Goal: Task Accomplishment & Management: Use online tool/utility

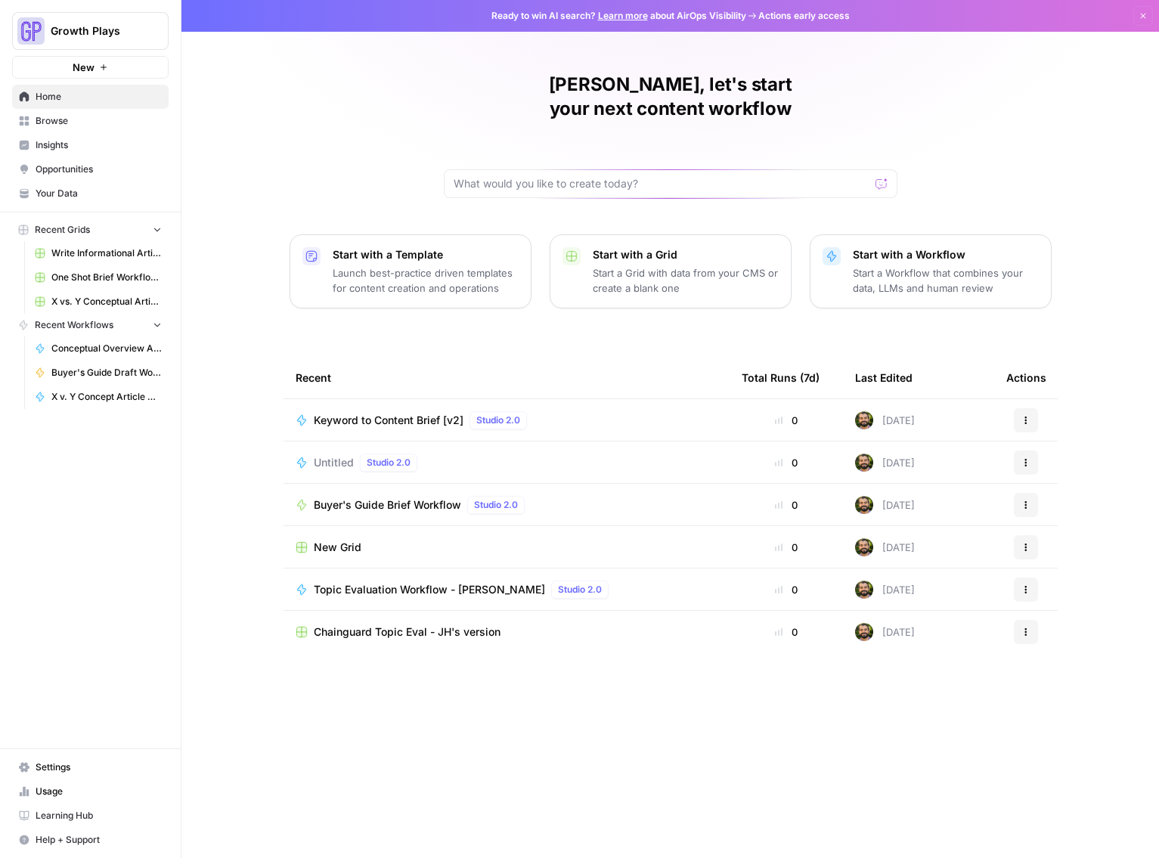
click at [70, 359] on link "Conceptual Overview Article Generator" at bounding box center [98, 349] width 141 height 24
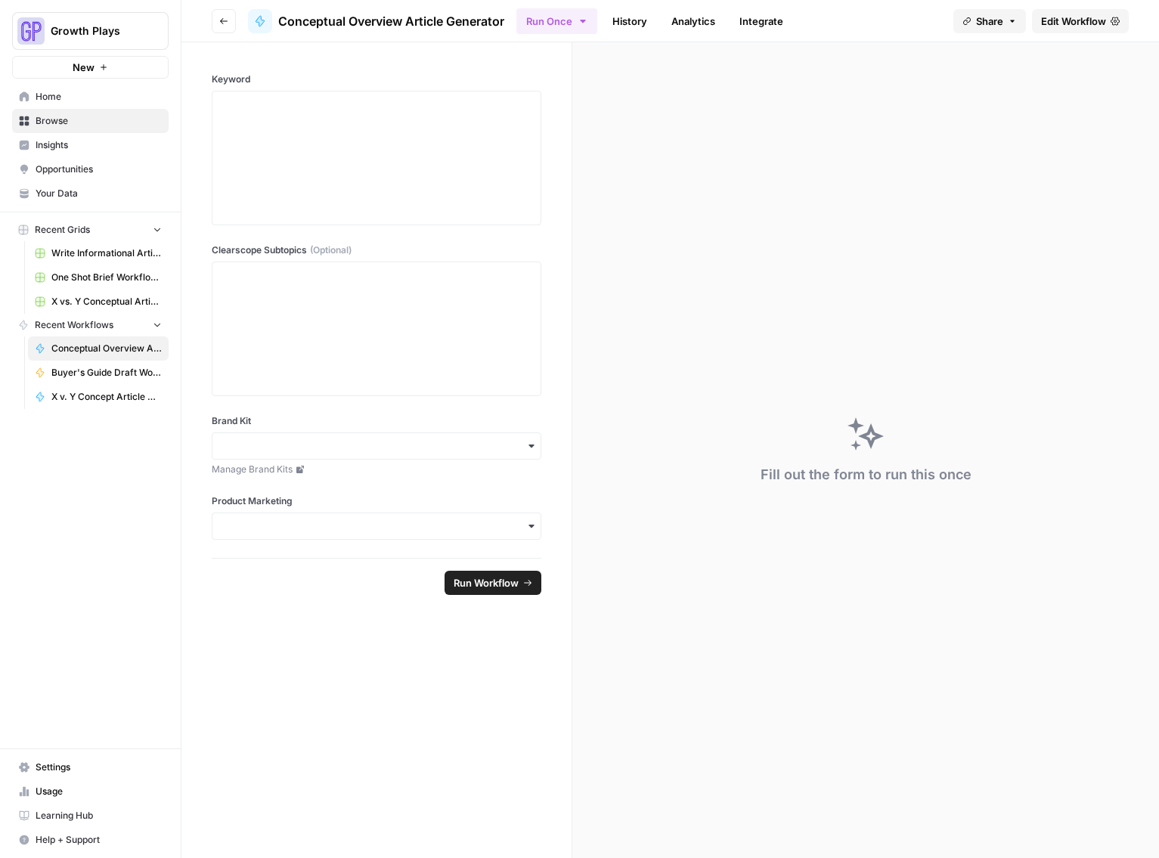
click at [617, 17] on link "History" at bounding box center [630, 21] width 53 height 24
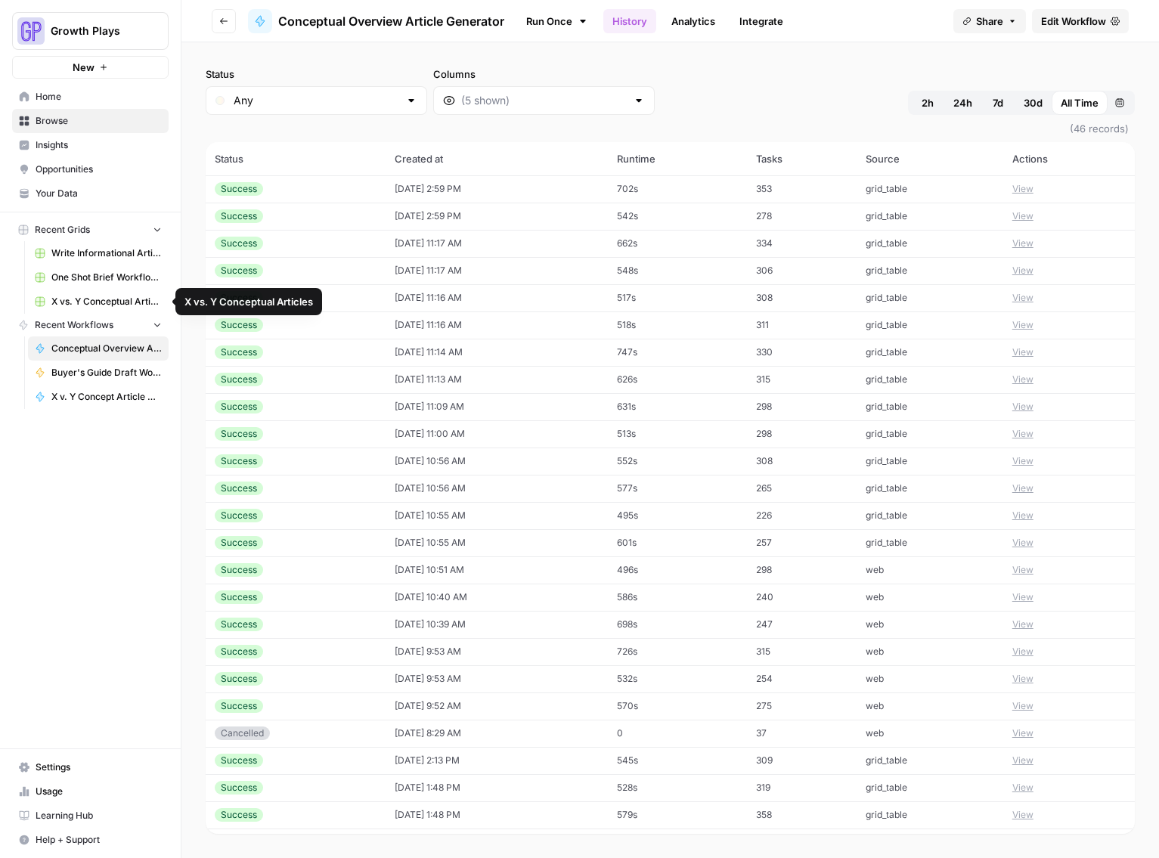
click at [99, 352] on span "Conceptual Overview Article Generator" at bounding box center [106, 349] width 110 height 14
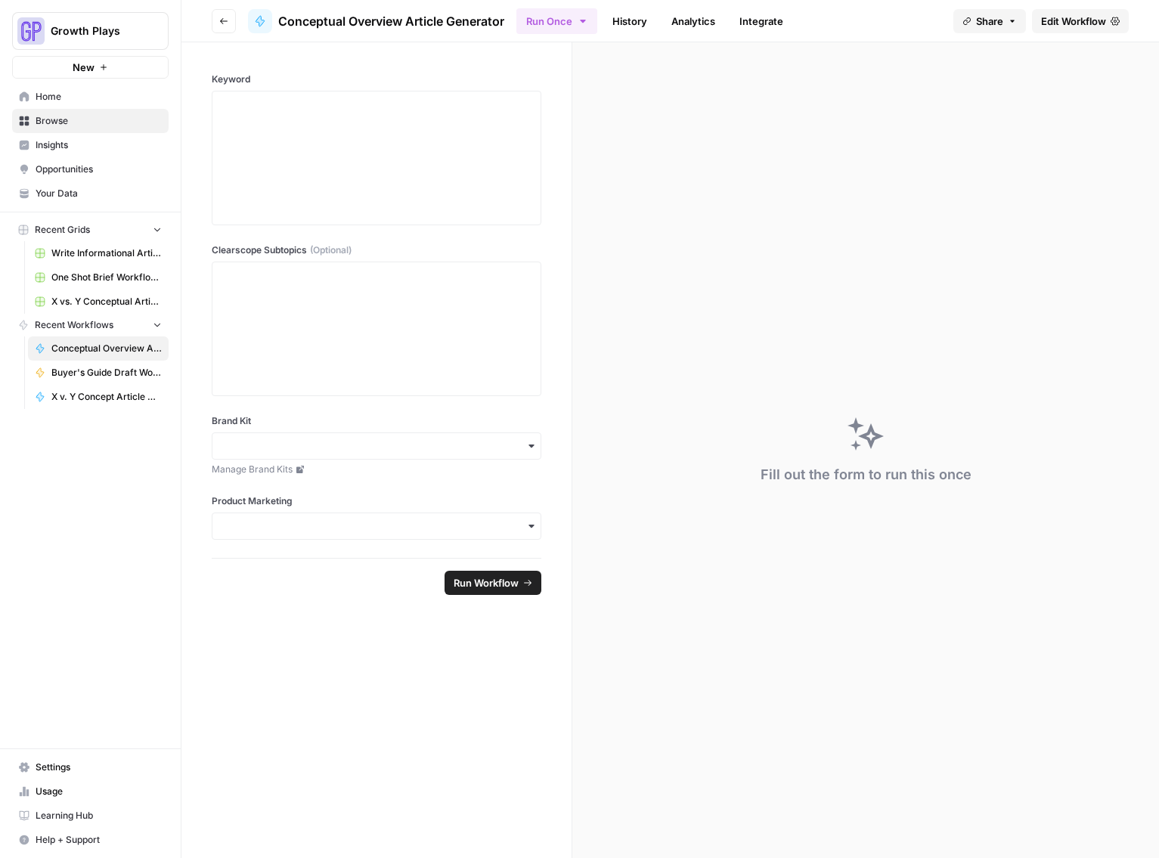
click at [1065, 28] on span "Edit Workflow" at bounding box center [1073, 21] width 65 height 15
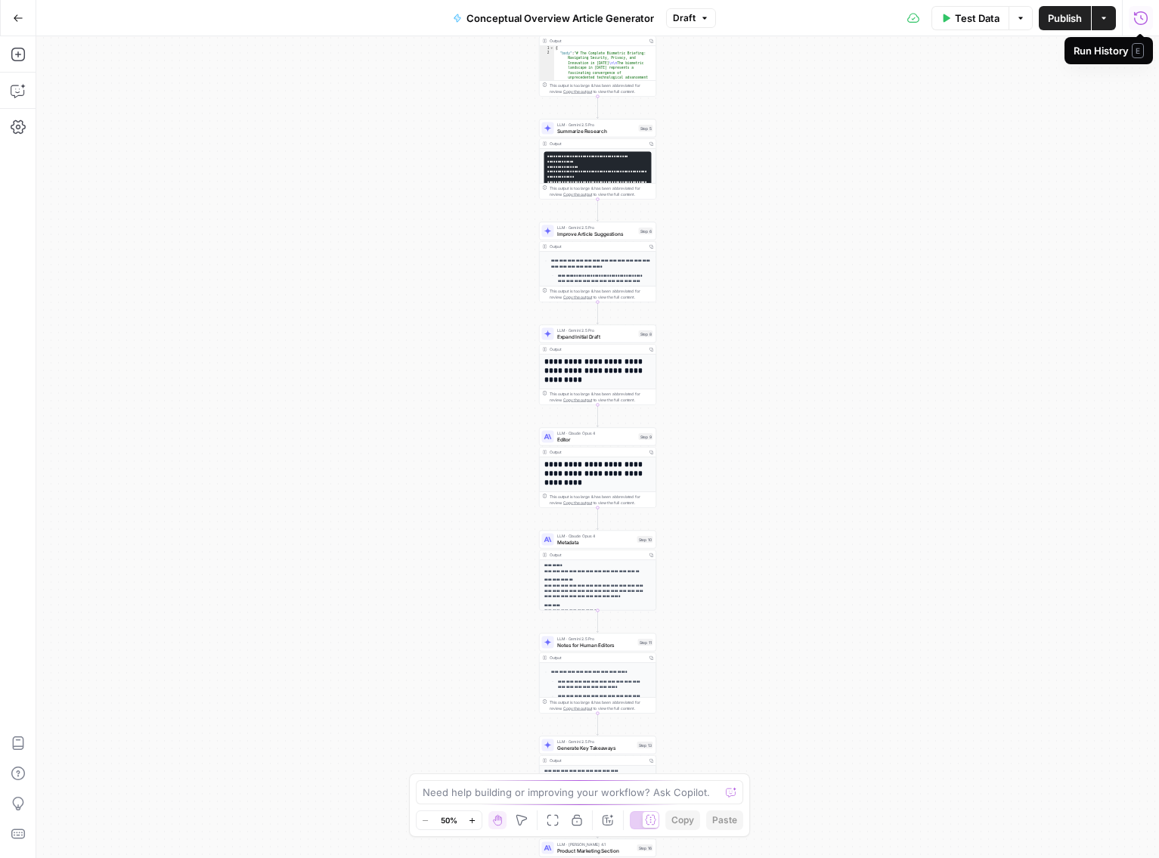
click at [1146, 17] on icon "button" at bounding box center [1141, 18] width 15 height 15
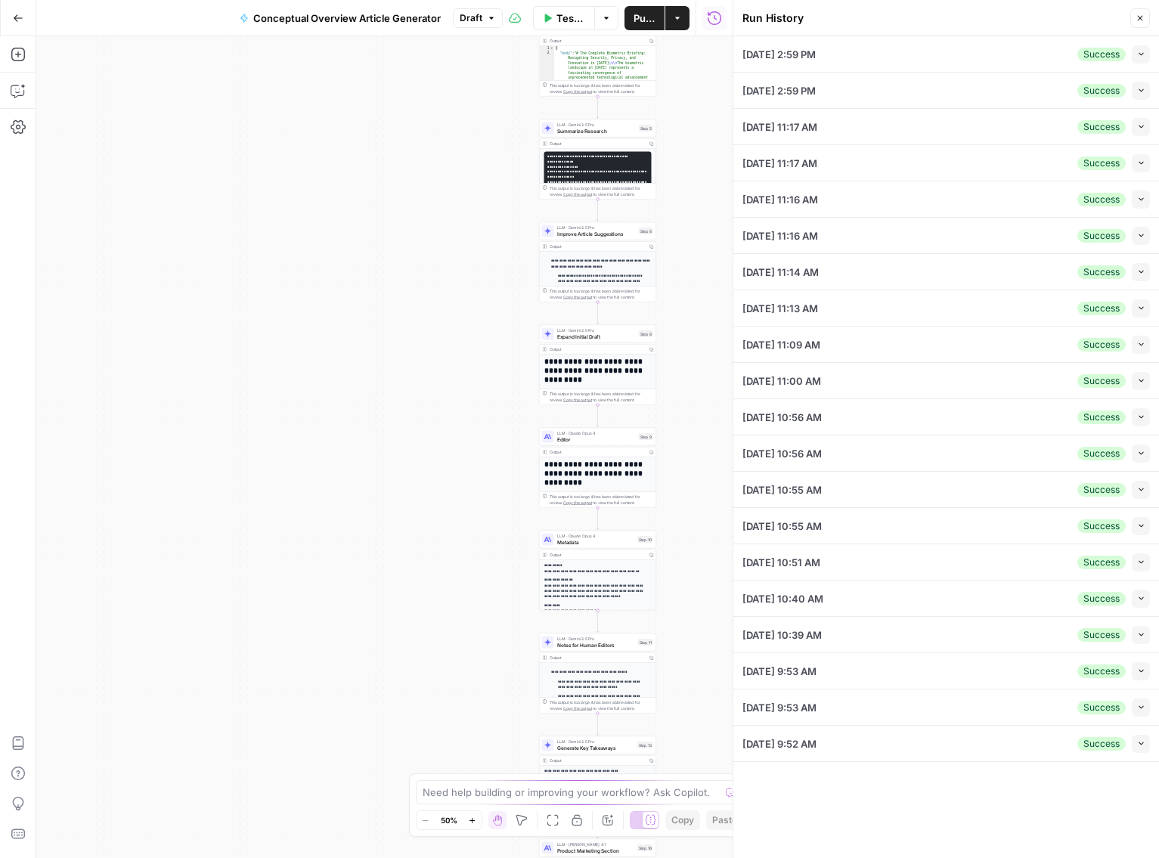
click at [1146, 17] on button "Close" at bounding box center [1141, 18] width 20 height 20
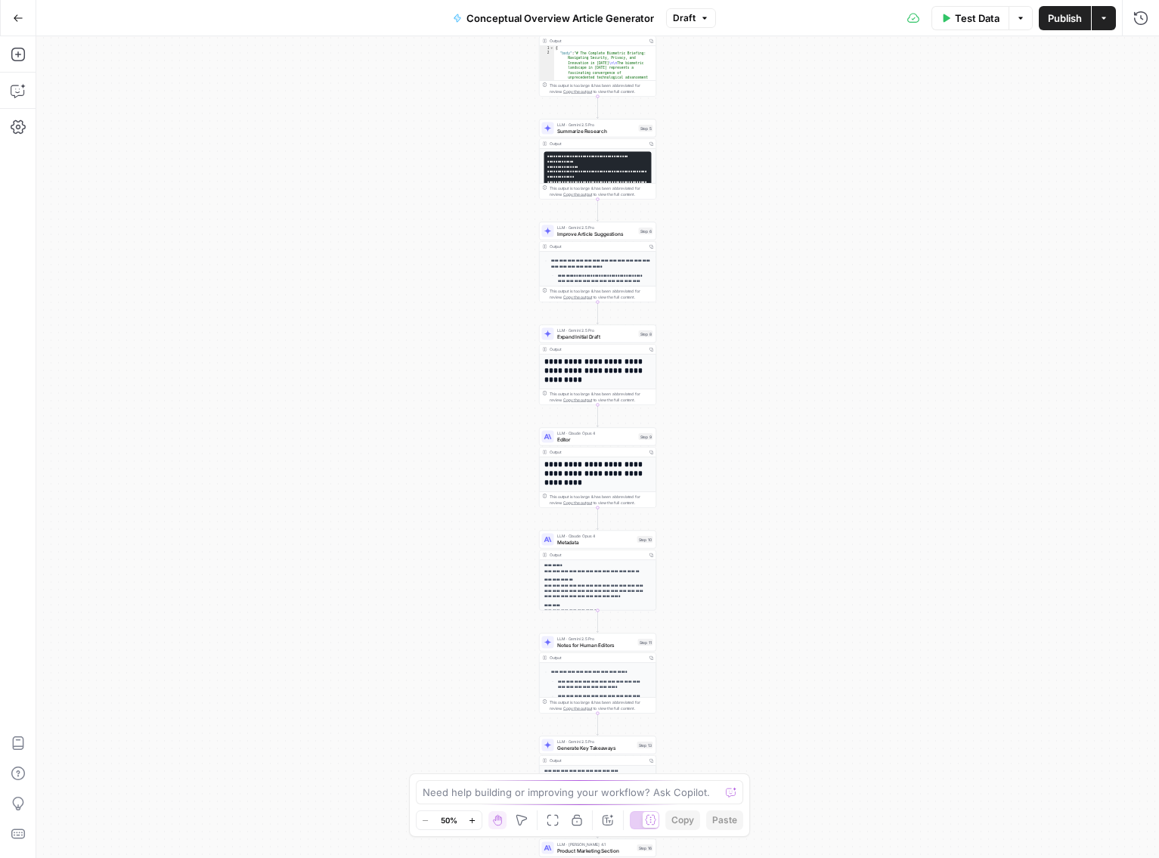
click at [1110, 25] on button "Actions" at bounding box center [1104, 18] width 24 height 24
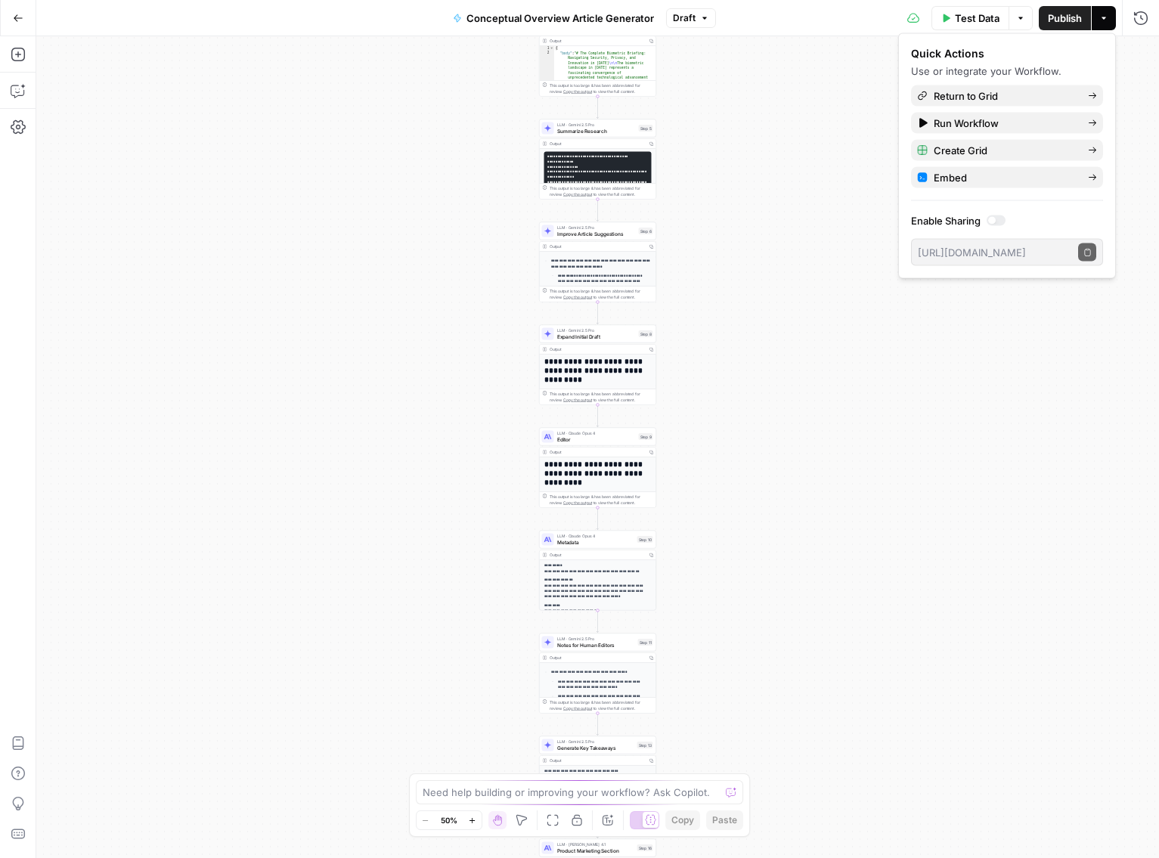
click at [810, 81] on div "Workflow Input Settings Inputs Search Knowledge Base Search PM Knowledge Base S…" at bounding box center [597, 447] width 1123 height 822
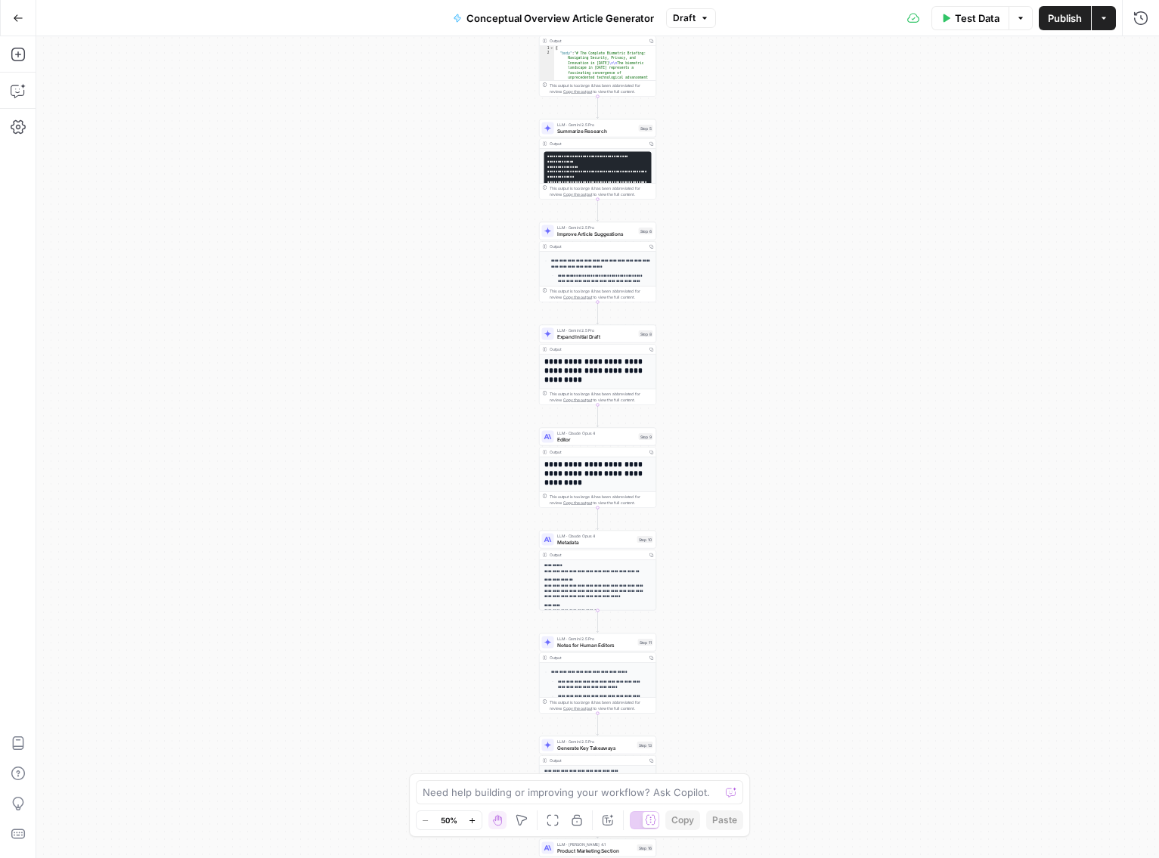
click at [703, 26] on button "Draft" at bounding box center [691, 18] width 50 height 20
click at [476, 821] on button "Zoom In" at bounding box center [473, 821] width 18 height 18
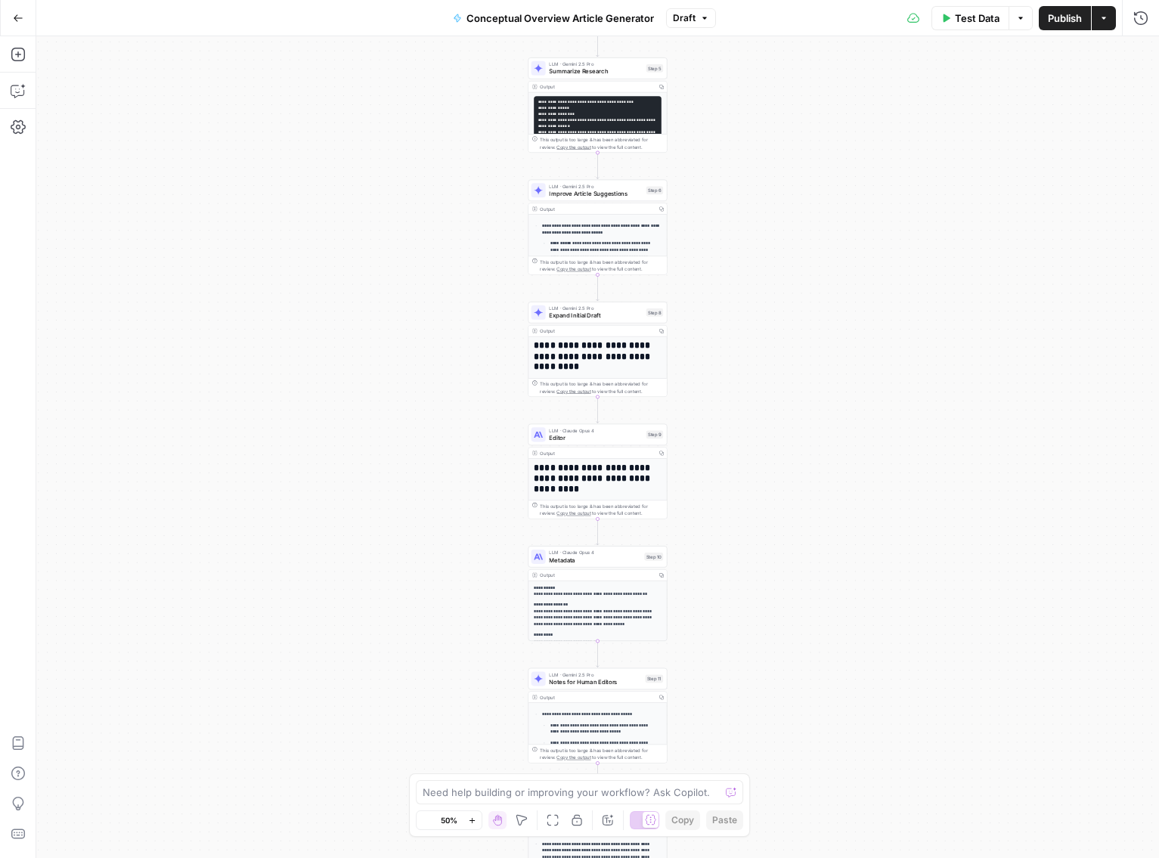
click at [476, 821] on button "Zoom In" at bounding box center [473, 821] width 18 height 18
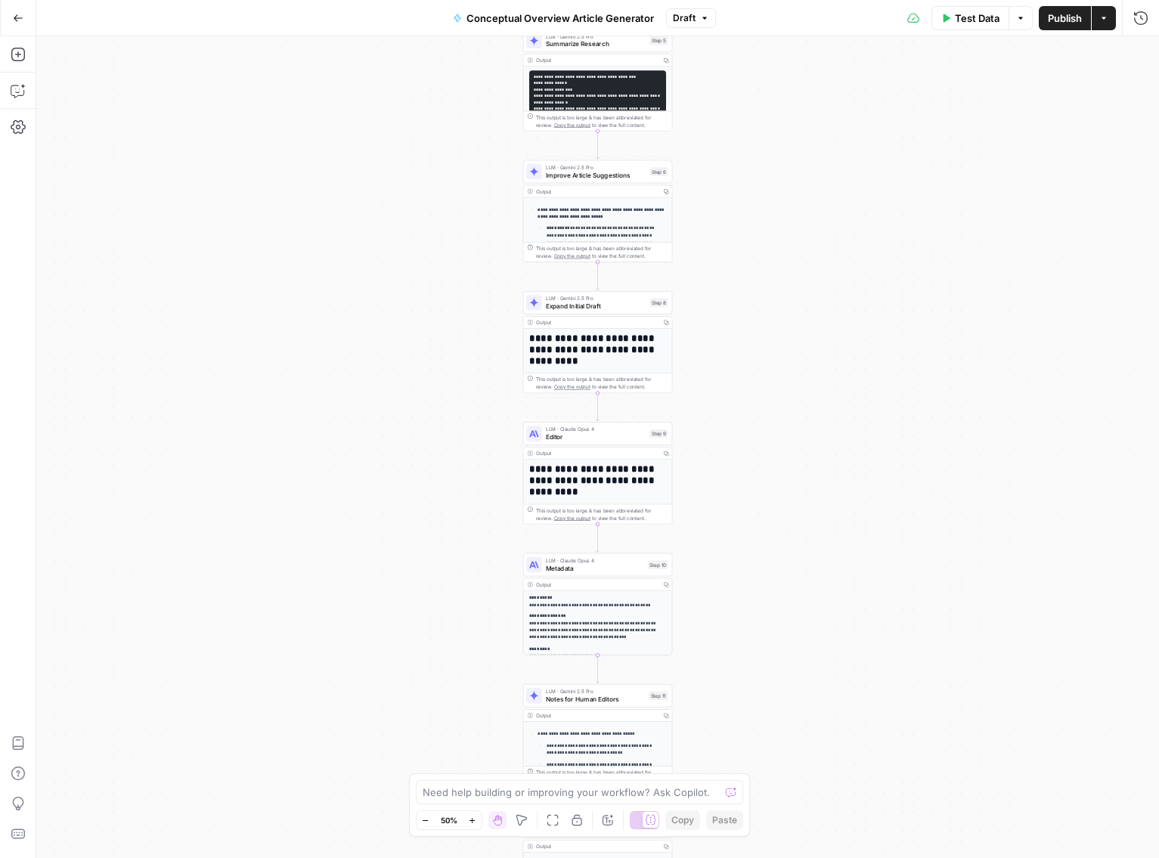
click at [476, 821] on button "Zoom In" at bounding box center [473, 821] width 18 height 18
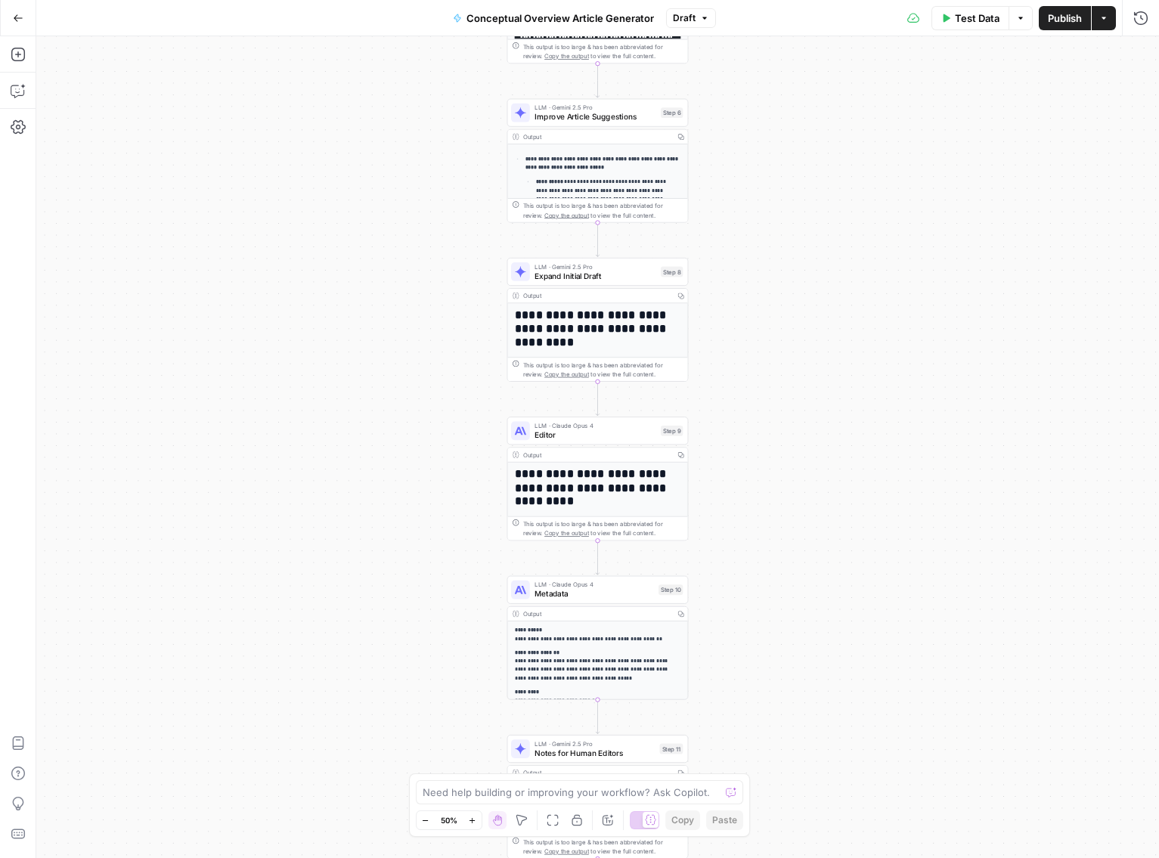
click at [476, 821] on button "Zoom In" at bounding box center [473, 821] width 18 height 18
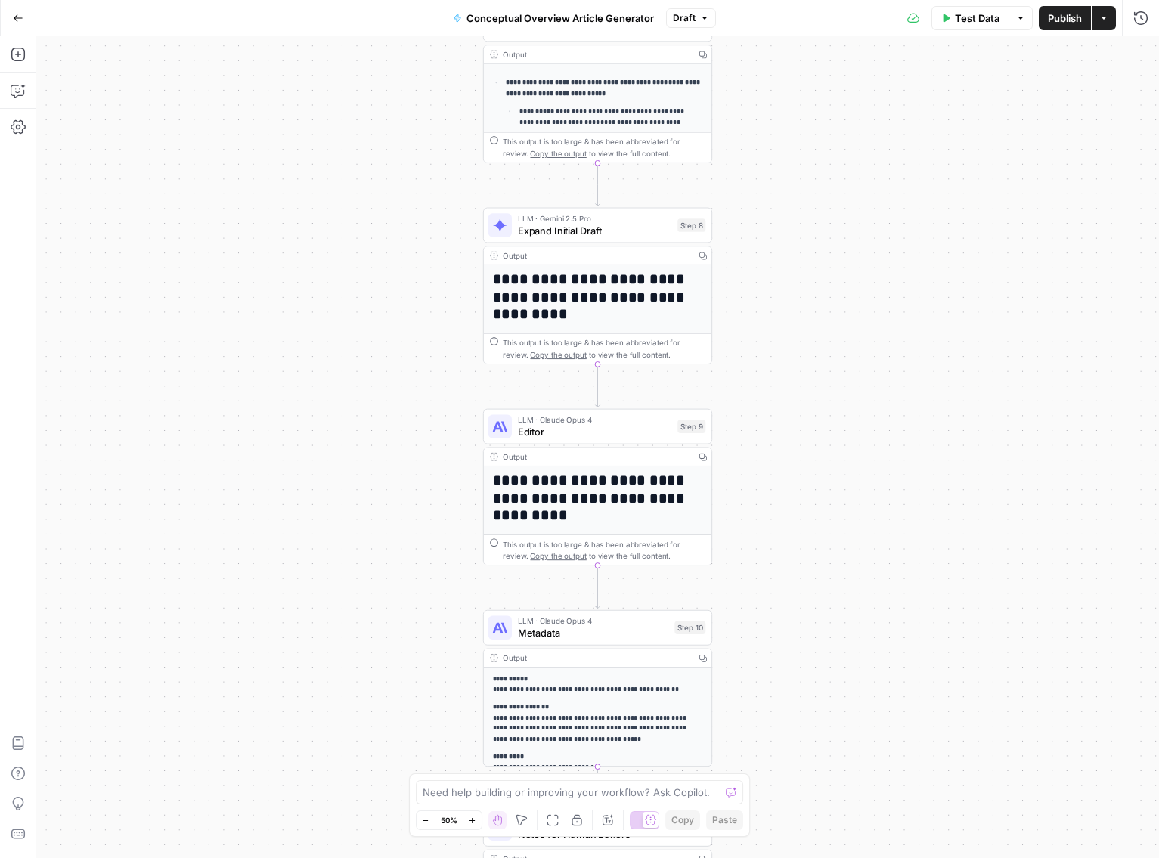
click at [476, 821] on button "Zoom In" at bounding box center [473, 821] width 18 height 18
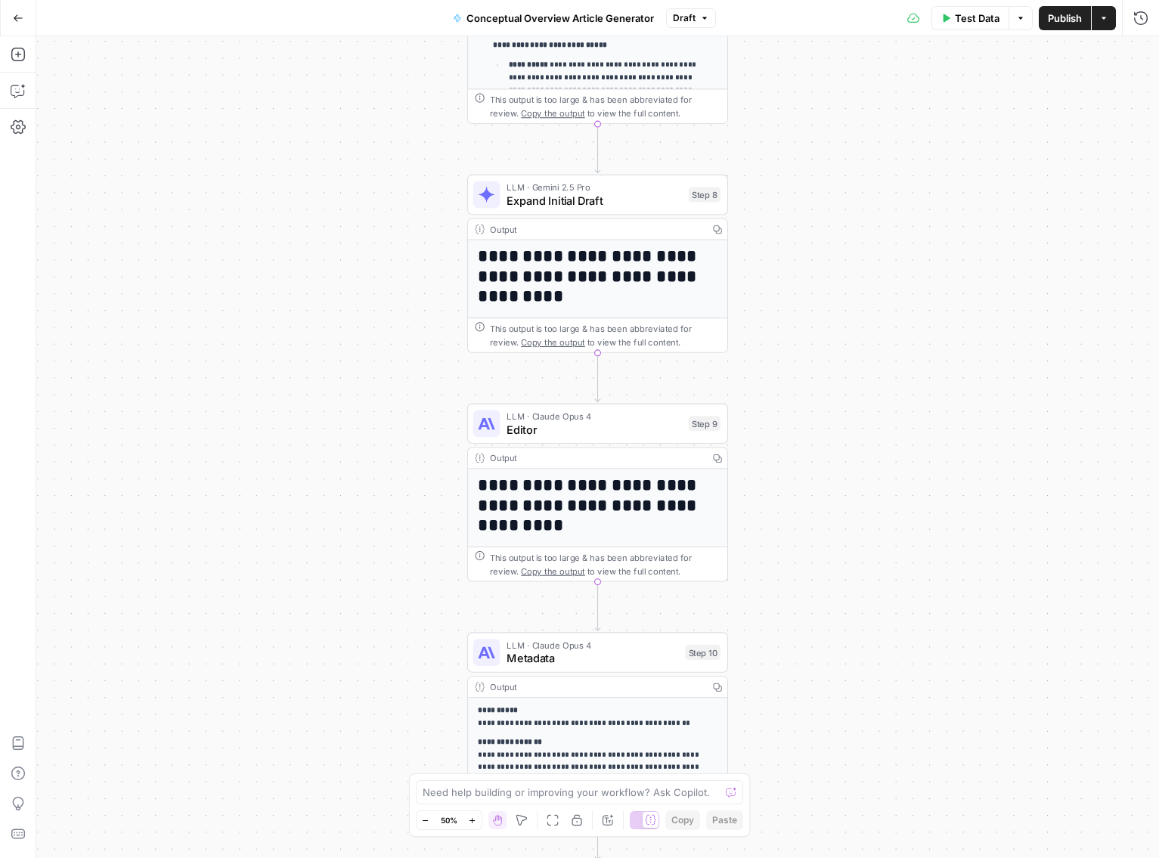
click at [476, 821] on button "Zoom In" at bounding box center [473, 821] width 18 height 18
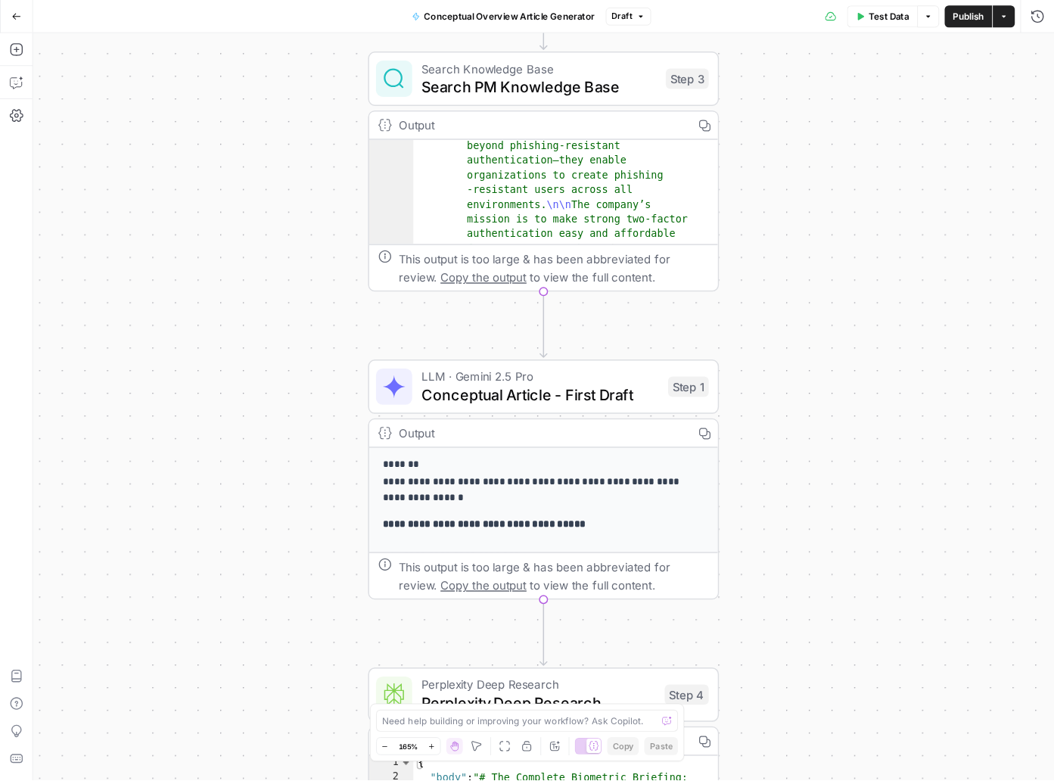
scroll to position [188, 0]
click at [700, 28] on div "Conceptual Overview Article Generator Draft" at bounding box center [580, 18] width 272 height 24
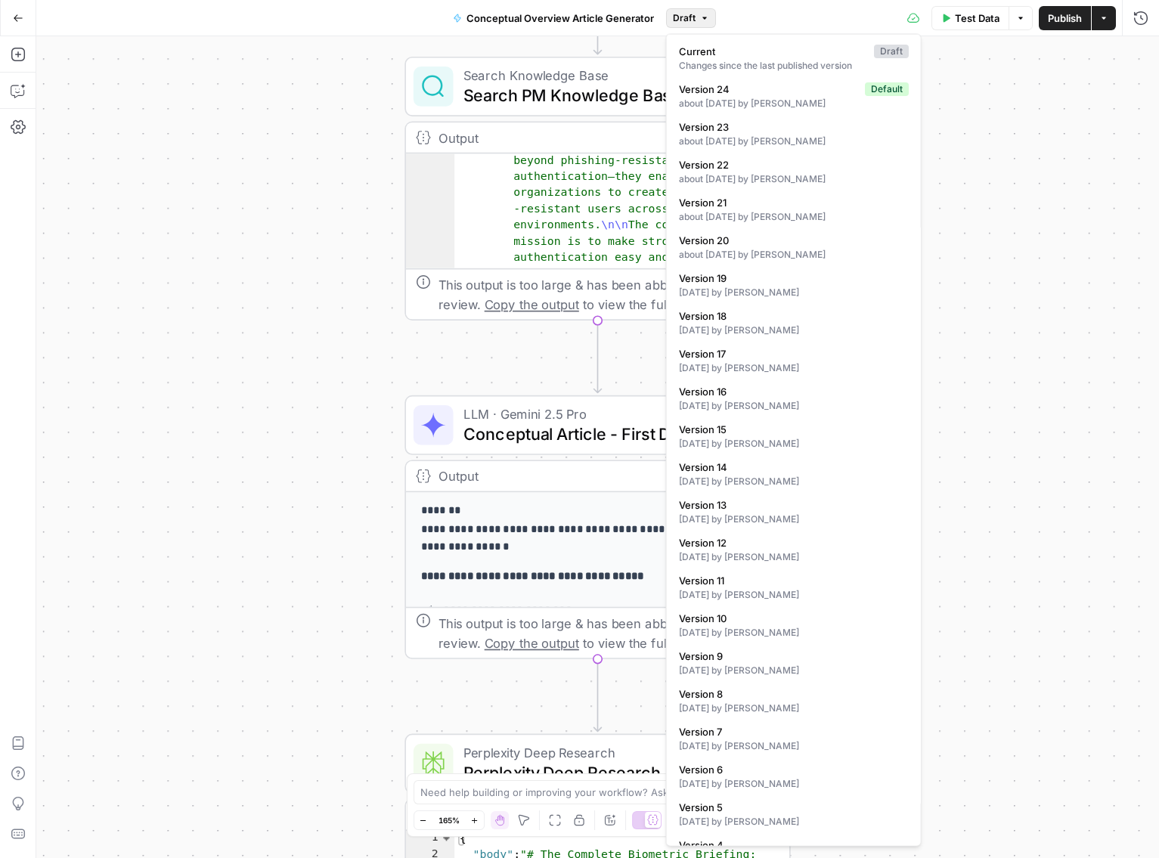
click at [700, 21] on icon "button" at bounding box center [704, 18] width 9 height 9
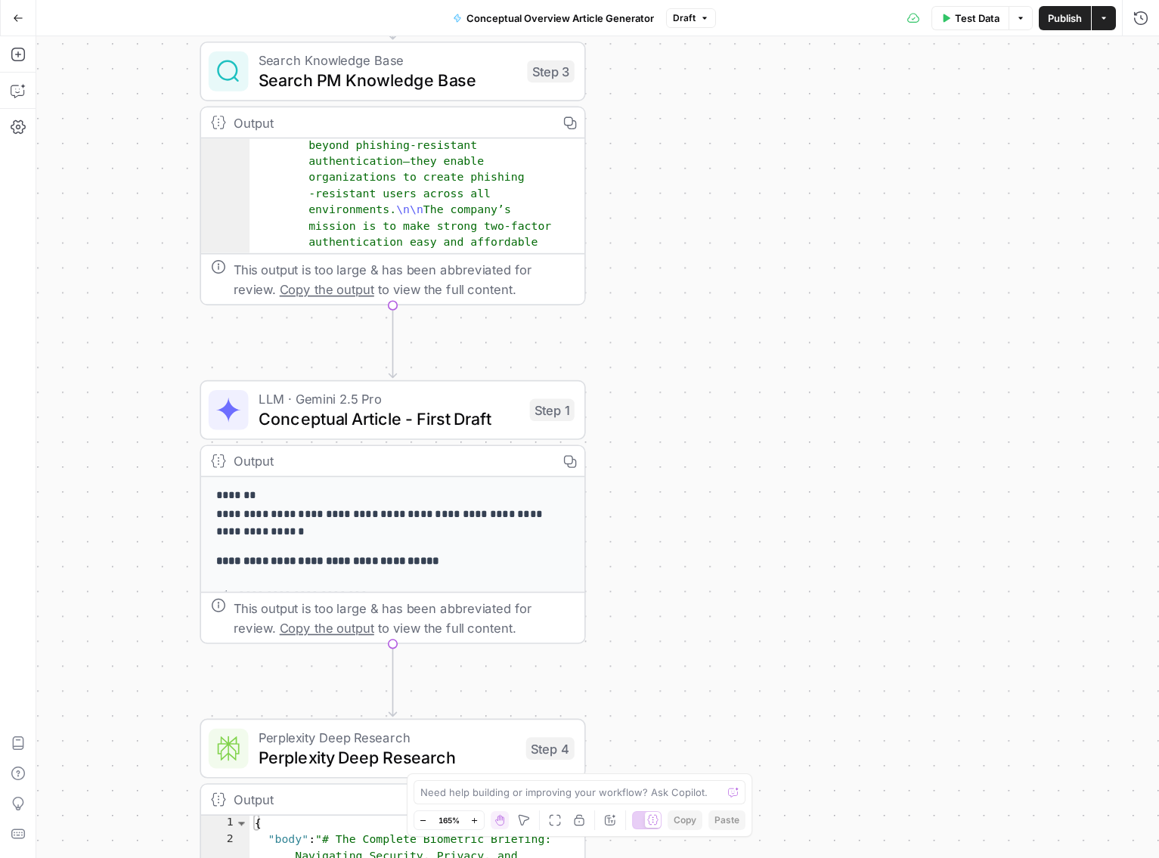
drag, startPoint x: 354, startPoint y: 657, endPoint x: 149, endPoint y: 641, distance: 205.5
click at [149, 641] on div "Workflow Input Settings Inputs Search Knowledge Base Search PM Knowledge Base S…" at bounding box center [597, 447] width 1123 height 822
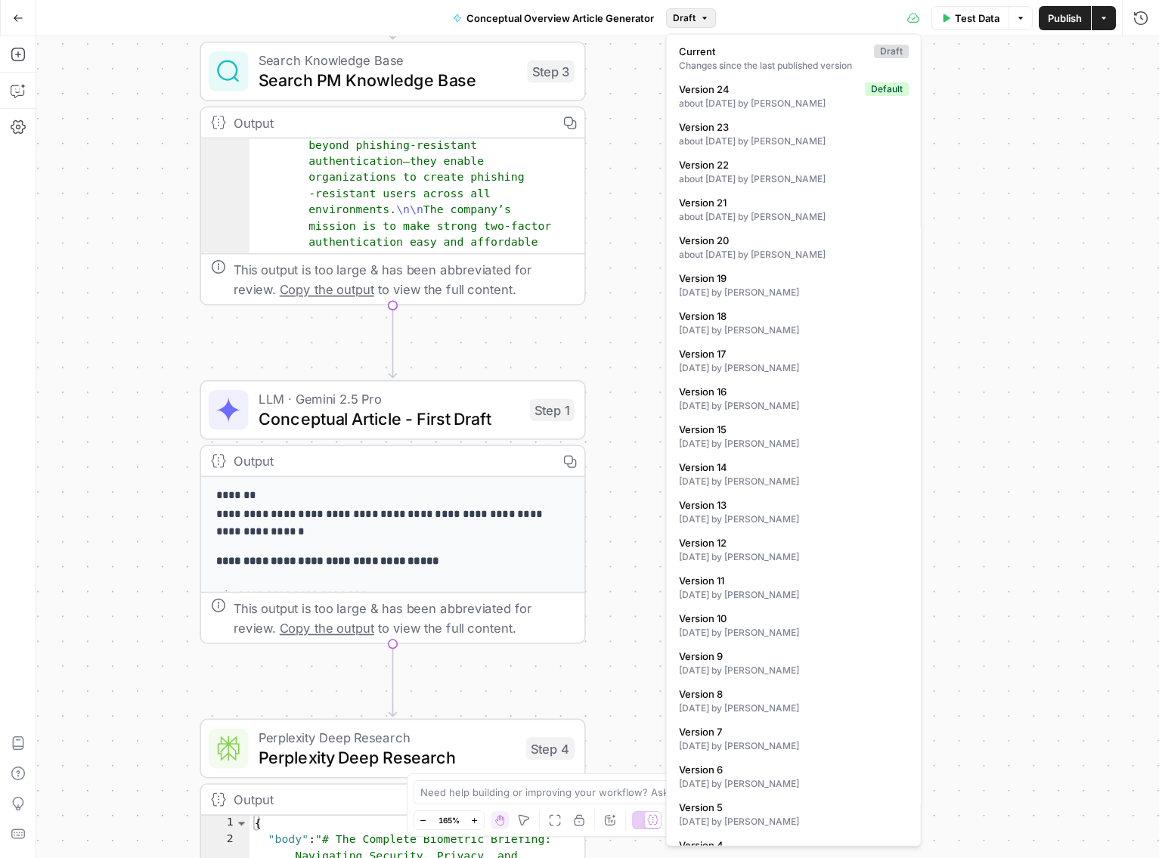
click at [706, 23] on button "Draft" at bounding box center [691, 18] width 50 height 20
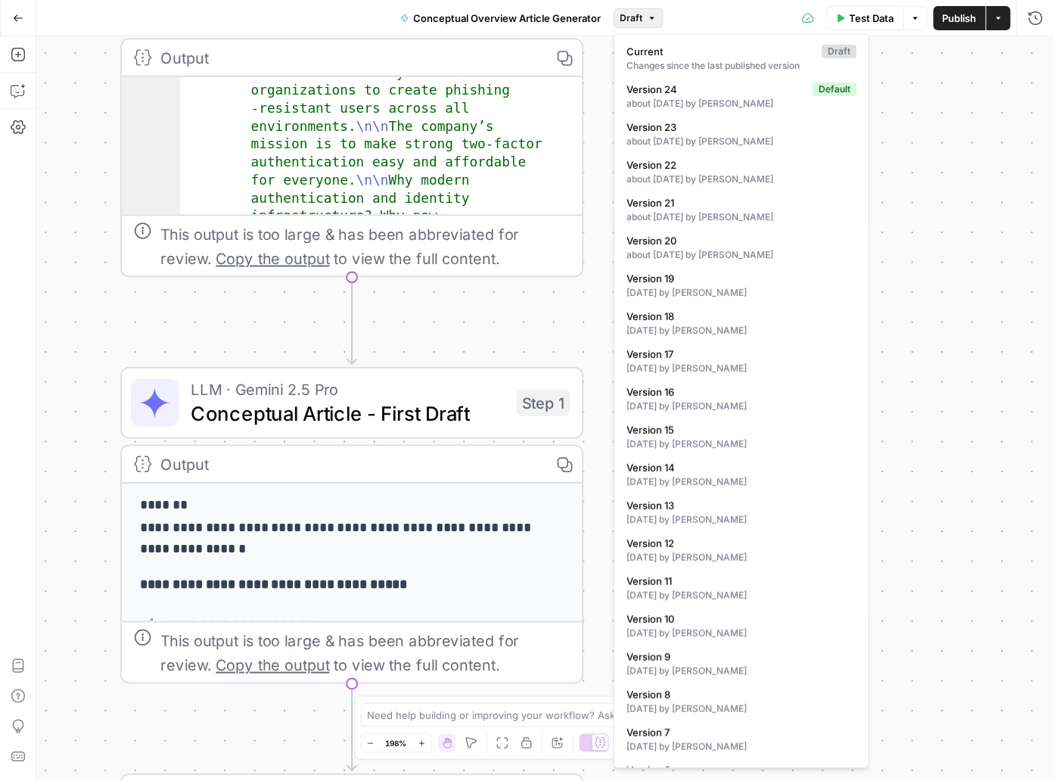
click at [598, 61] on div "Workflow Input Settings Inputs Search Knowledge Base Search PM Knowledge Base S…" at bounding box center [544, 408] width 1017 height 744
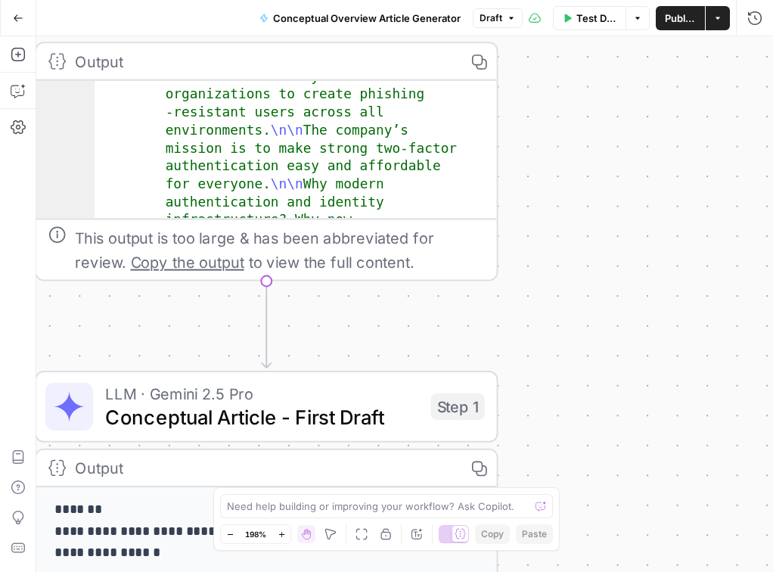
drag, startPoint x: 553, startPoint y: 318, endPoint x: 461, endPoint y: 322, distance: 92.4
click at [461, 322] on div "Workflow Input Settings Inputs Search Knowledge Base Search PM Knowledge Base S…" at bounding box center [404, 303] width 737 height 535
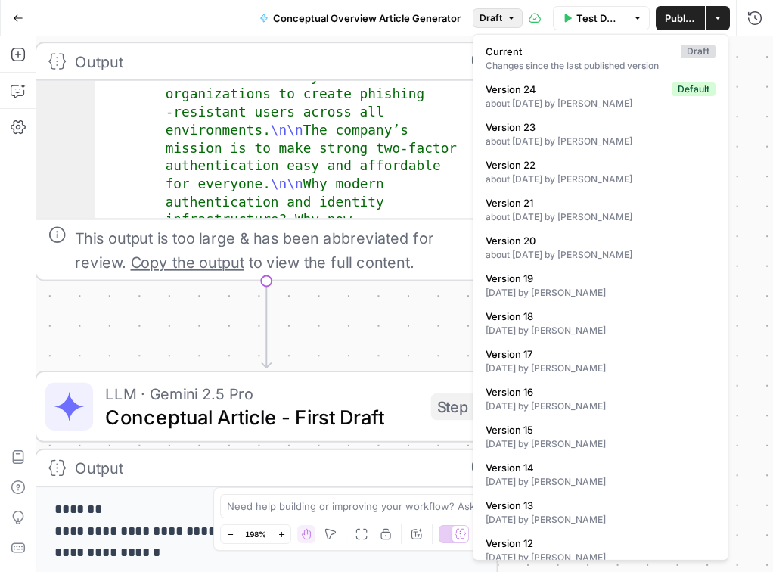
click at [502, 20] on button "Draft" at bounding box center [498, 18] width 50 height 20
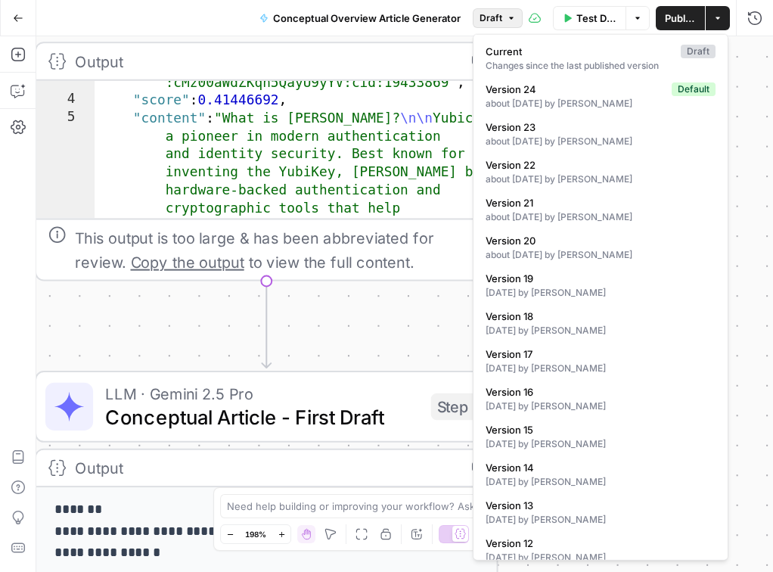
scroll to position [0, 0]
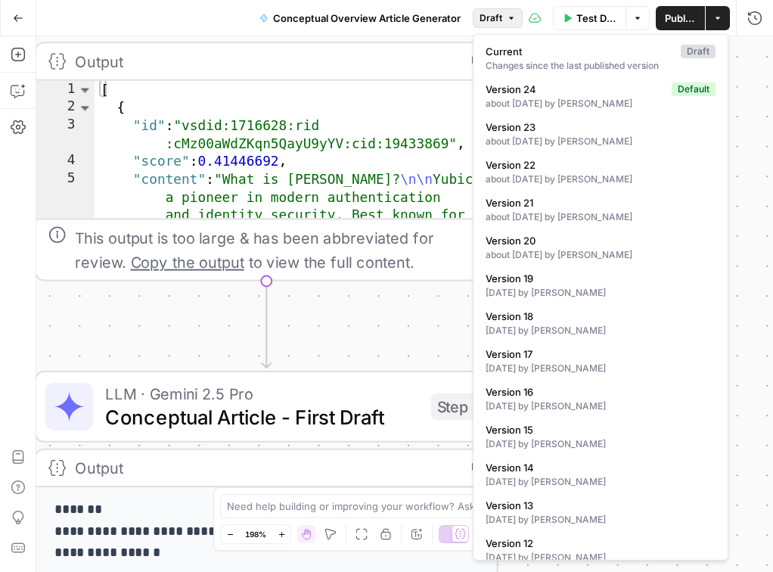
type textarea "**********"
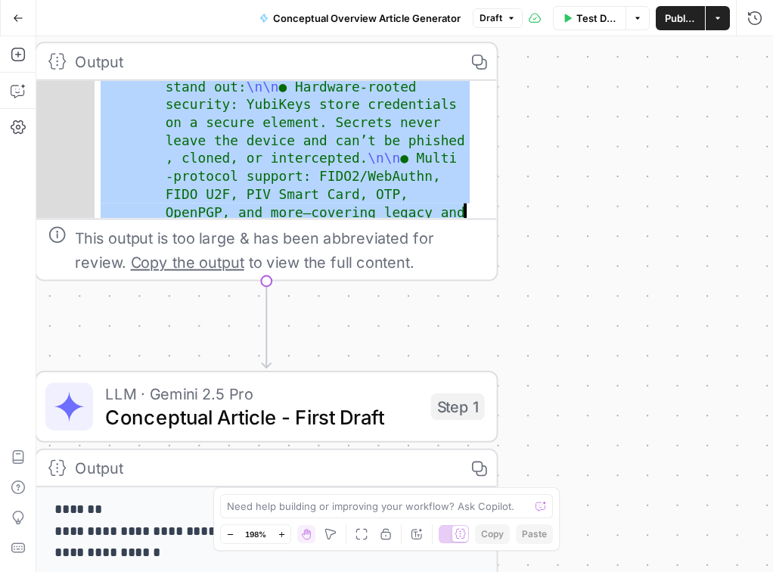
drag, startPoint x: 298, startPoint y: 176, endPoint x: 334, endPoint y: 186, distance: 36.9
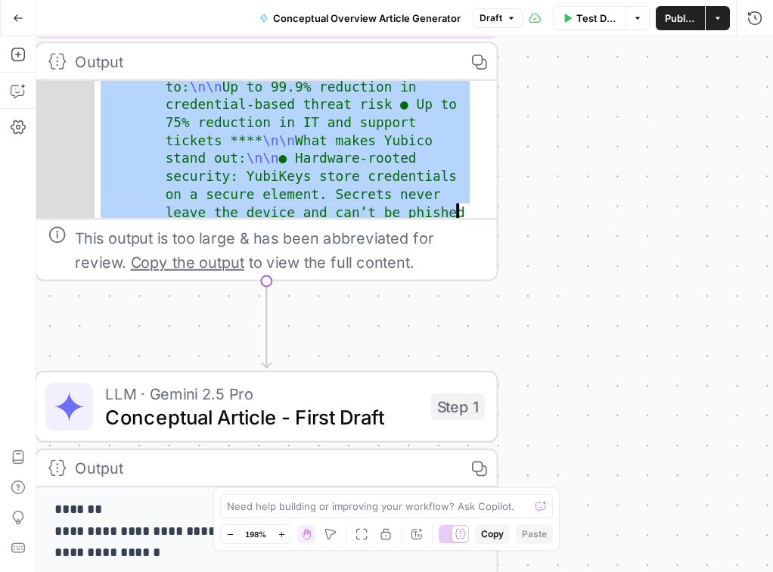
drag, startPoint x: 298, startPoint y: 179, endPoint x: 337, endPoint y: 180, distance: 38.6
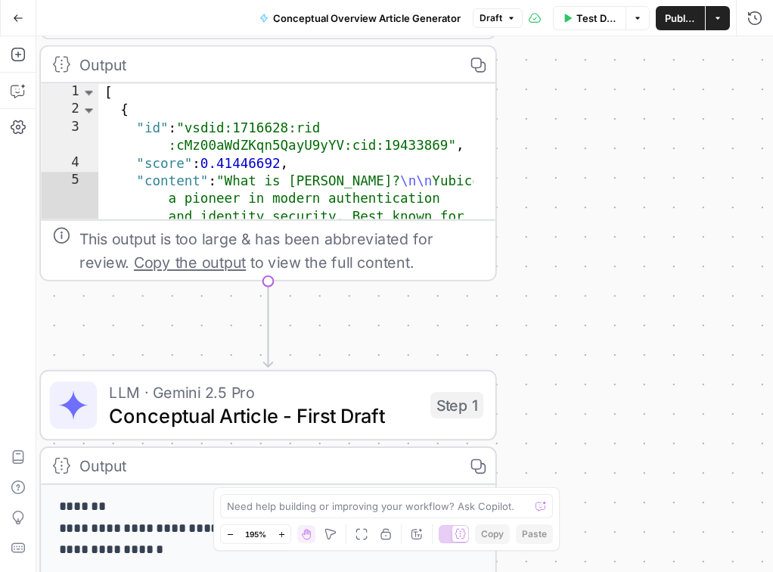
click at [405, 319] on div "Workflow Input Settings Inputs Search Knowledge Base Search PM Knowledge Base S…" at bounding box center [404, 303] width 737 height 535
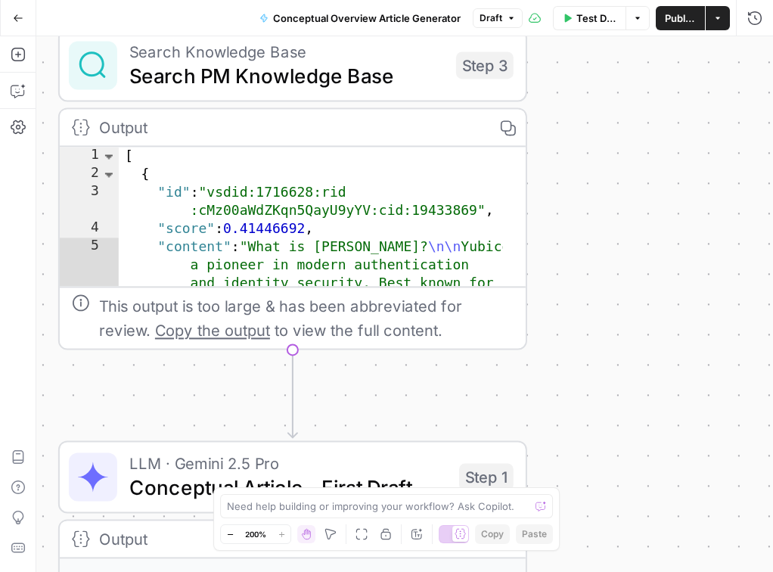
drag, startPoint x: 553, startPoint y: 277, endPoint x: 582, endPoint y: 346, distance: 75.3
click at [582, 346] on div "Workflow Input Settings Inputs Search Knowledge Base Search PM Knowledge Base S…" at bounding box center [404, 303] width 737 height 535
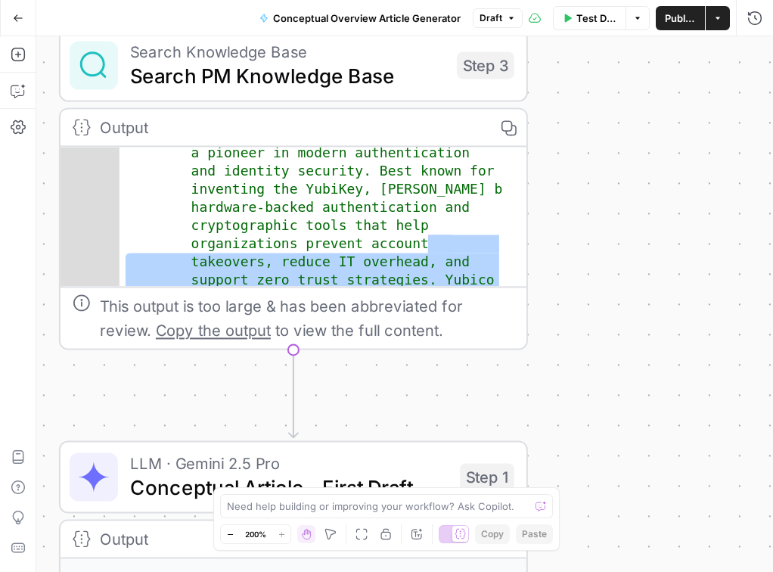
scroll to position [55, 0]
click at [547, 212] on div "Workflow Input Settings Inputs Search Knowledge Base Search PM Knowledge Base S…" at bounding box center [404, 303] width 737 height 535
type textarea "**********"
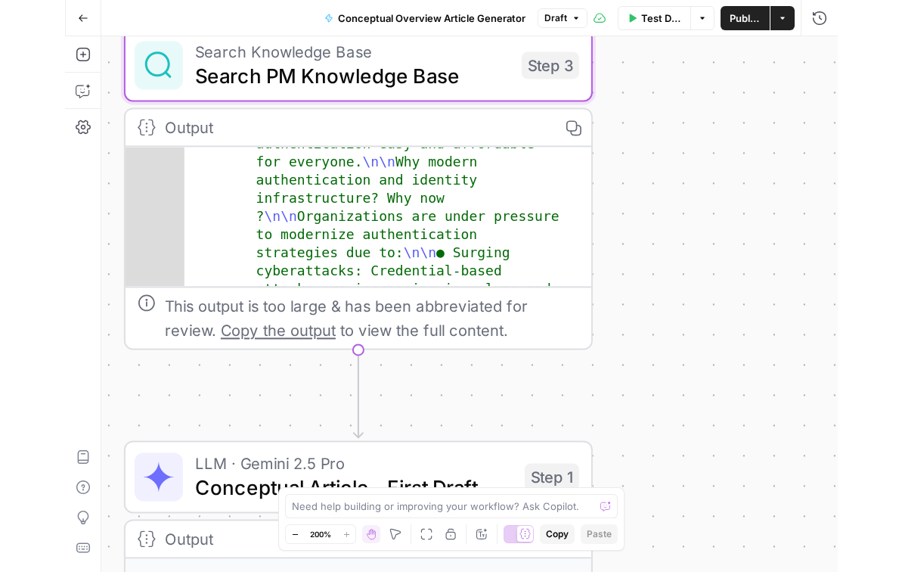
scroll to position [235, 0]
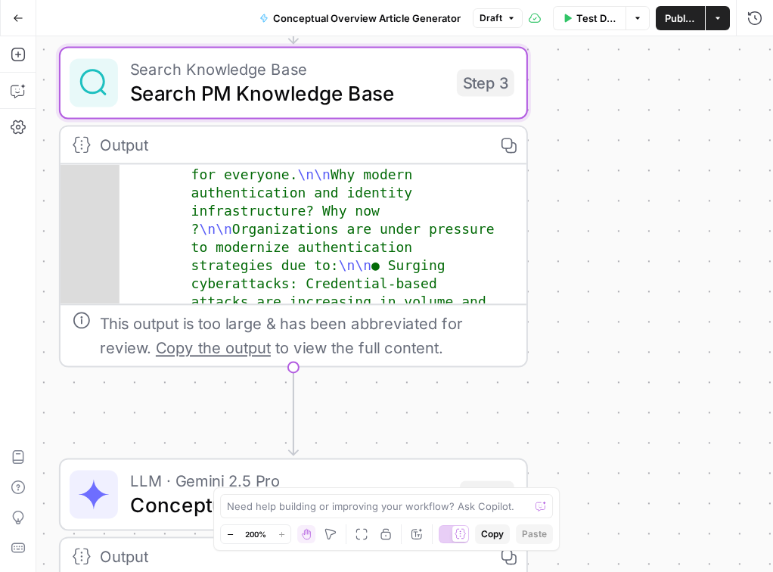
click at [575, 275] on div "**********" at bounding box center [404, 303] width 737 height 535
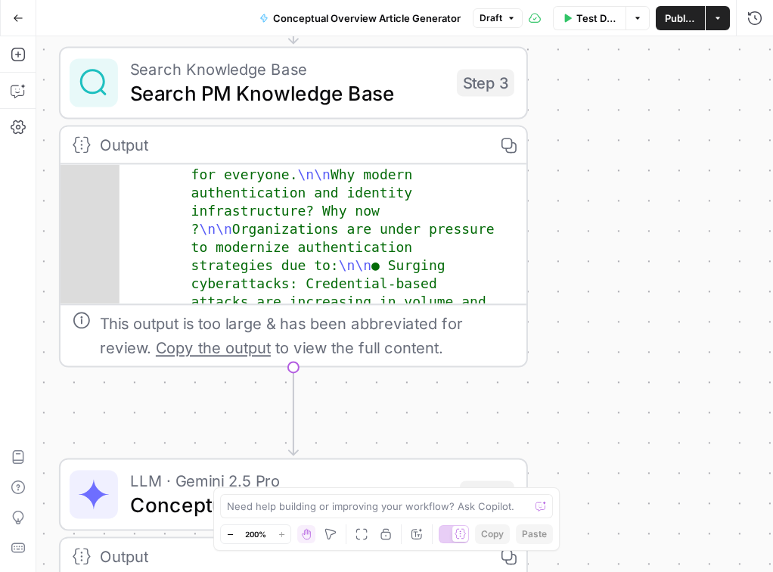
click at [507, 17] on icon "button" at bounding box center [511, 18] width 9 height 9
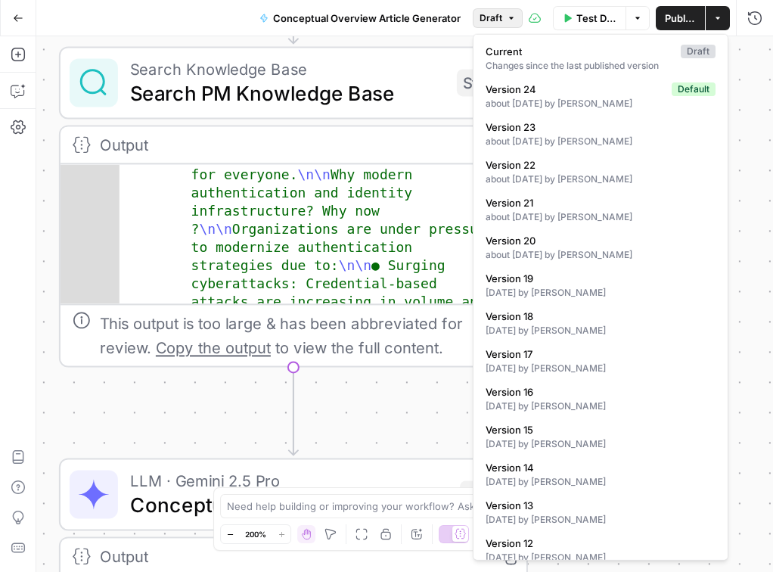
click at [230, 530] on icon "button" at bounding box center [230, 534] width 8 height 8
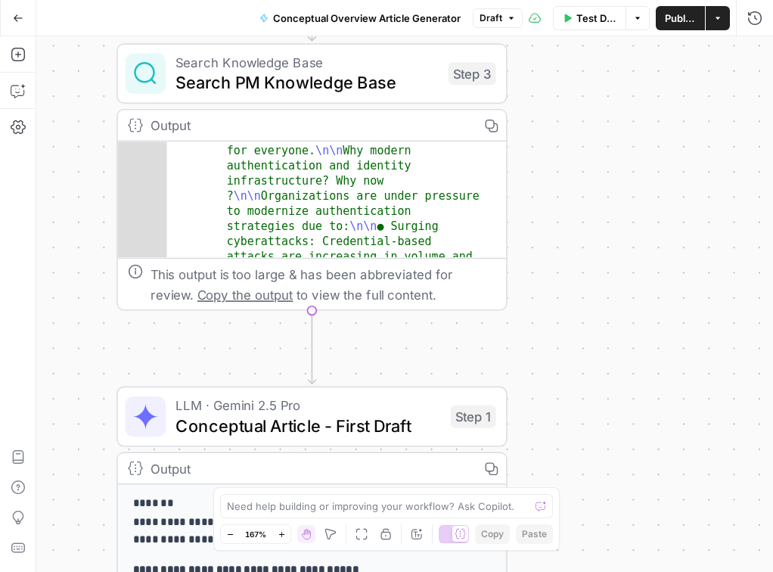
click at [227, 527] on button "Zoom Out" at bounding box center [230, 534] width 18 height 18
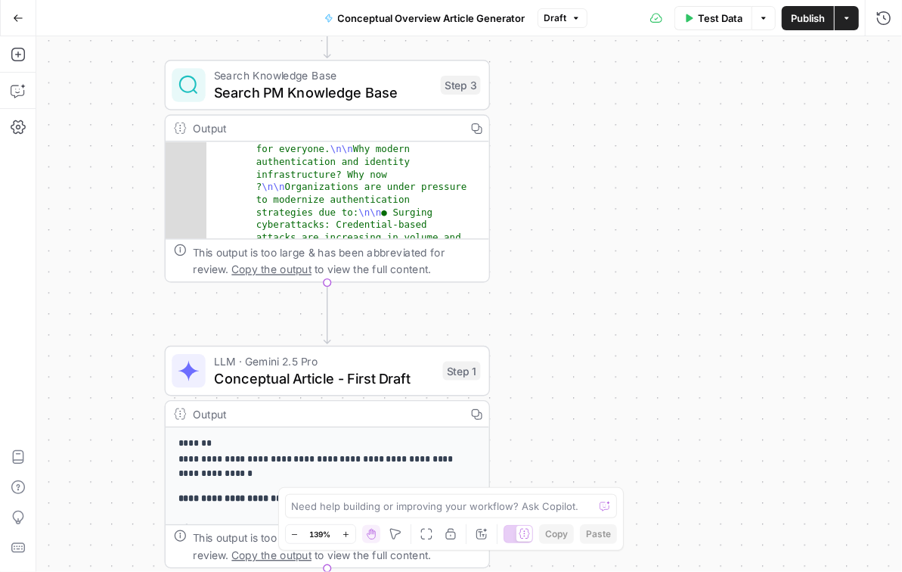
click at [559, 22] on span "Draft" at bounding box center [556, 18] width 23 height 14
